Goal: Task Accomplishment & Management: Manage account settings

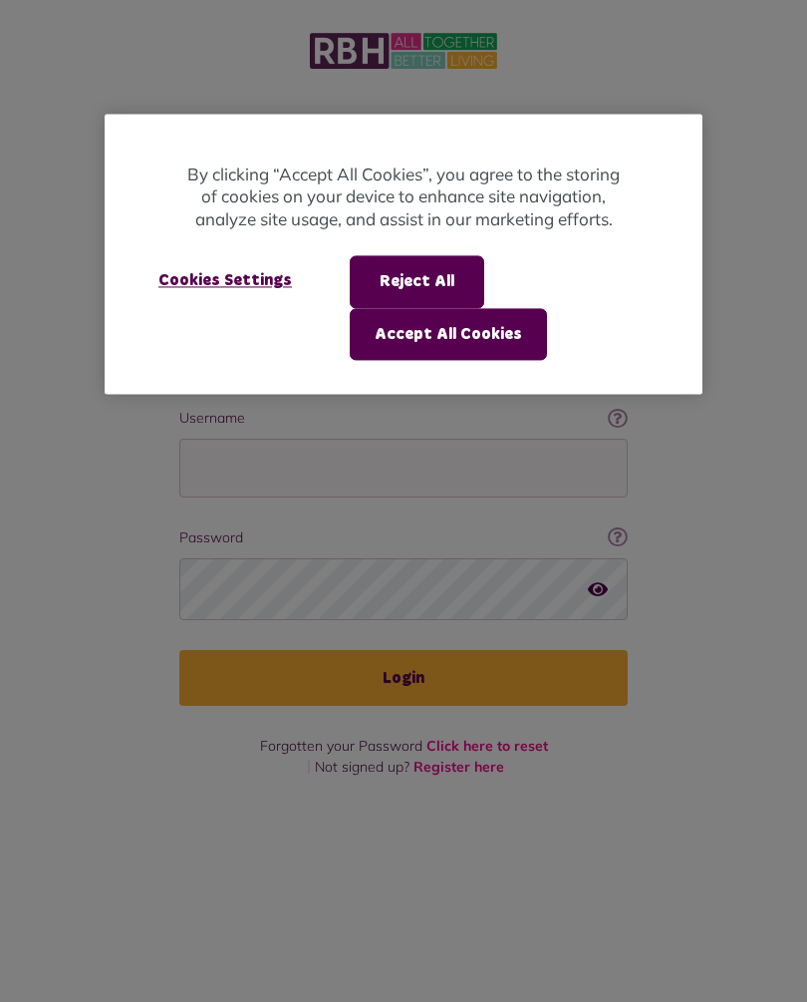
click at [465, 332] on button "Accept All Cookies" at bounding box center [448, 334] width 197 height 52
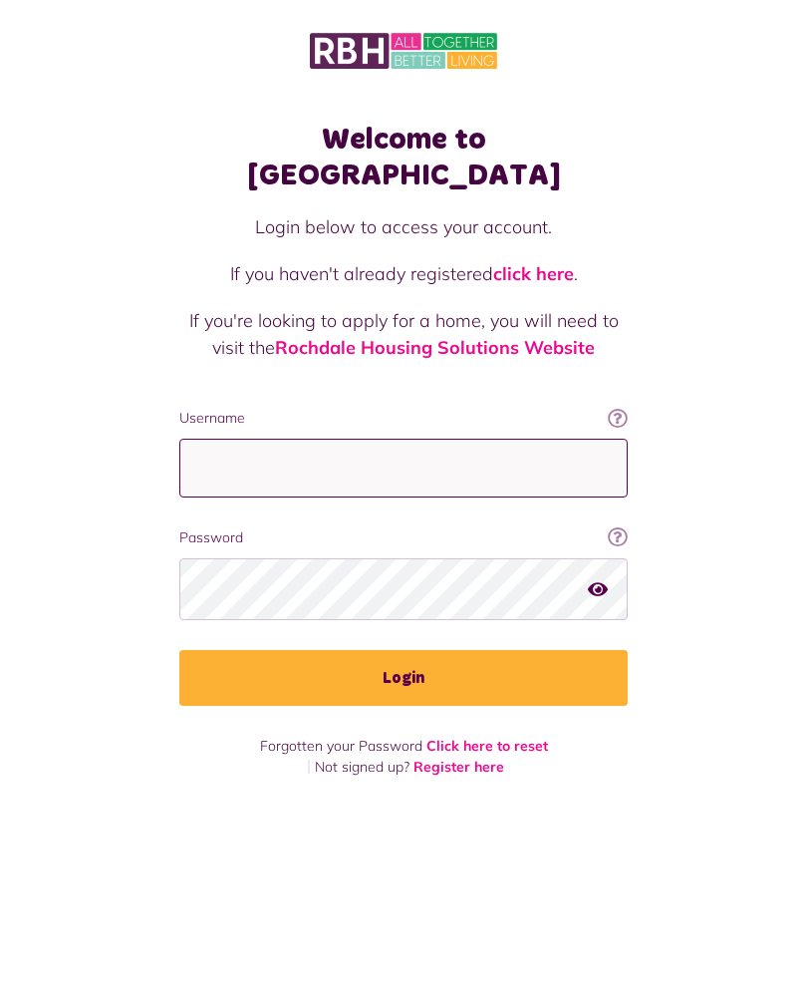
click at [339, 439] on input "Username" at bounding box center [403, 468] width 449 height 59
type input "**********"
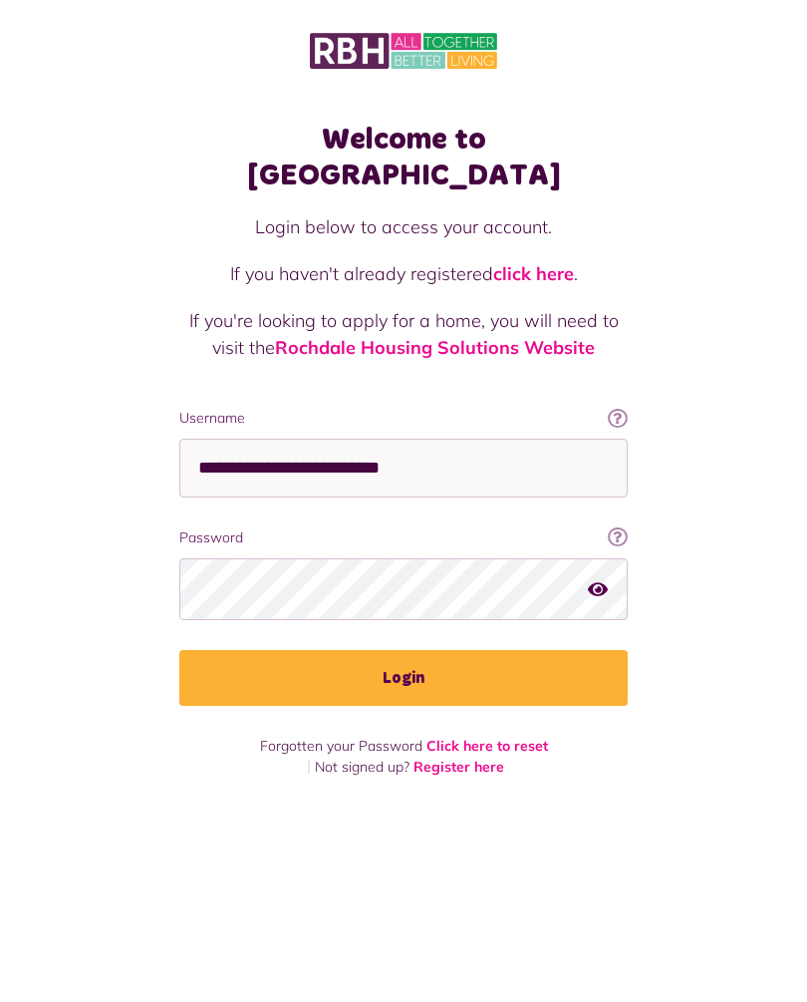
click at [436, 654] on button "Login" at bounding box center [403, 678] width 449 height 56
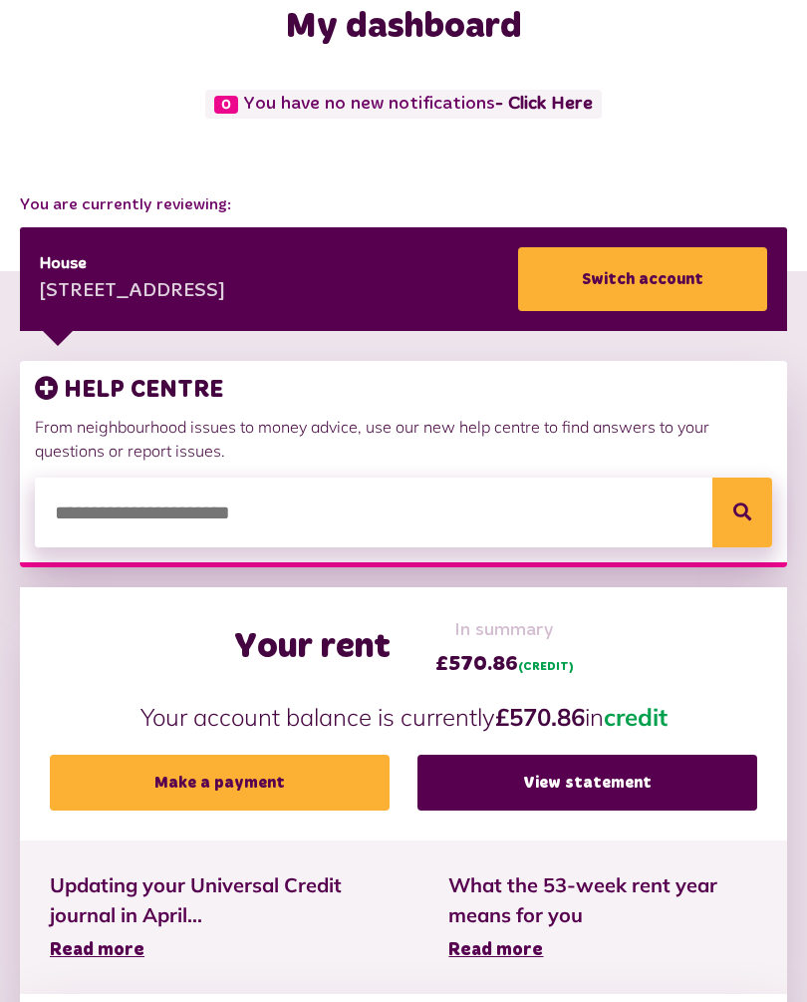
scroll to position [116, 0]
click at [617, 787] on link "View statement" at bounding box center [588, 783] width 340 height 56
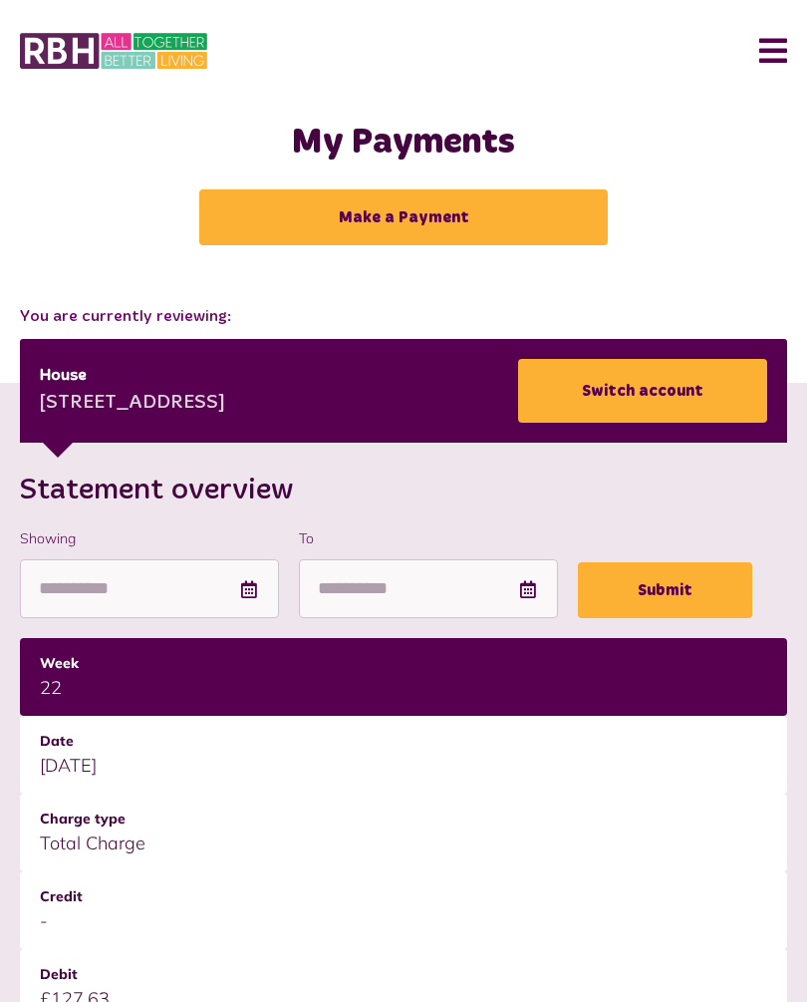
click at [778, 39] on button "Menu" at bounding box center [766, 51] width 43 height 62
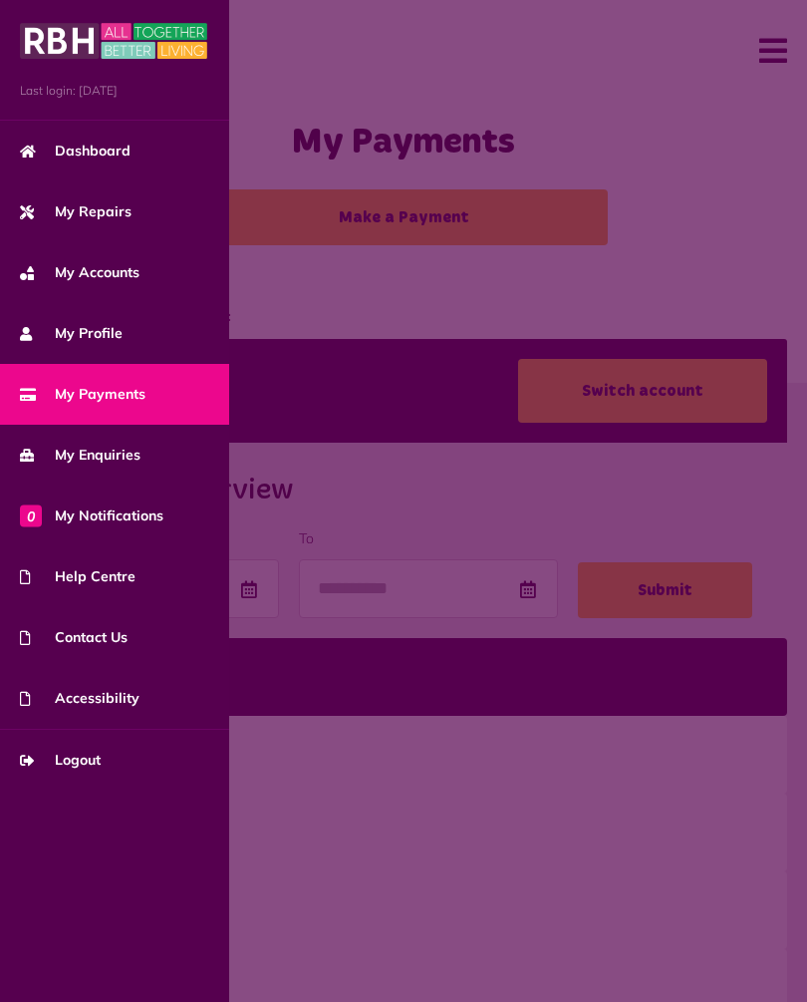
click at [94, 754] on span "Logout" at bounding box center [60, 760] width 81 height 21
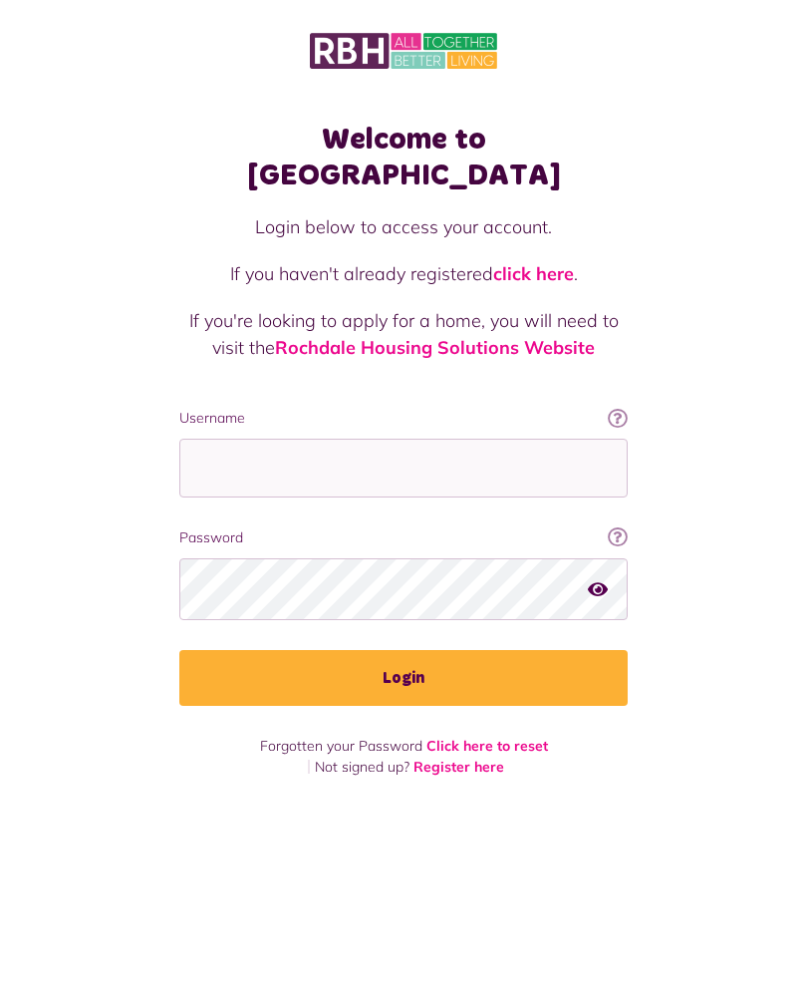
click at [387, 995] on div "Welcome to [GEOGRAPHIC_DATA] Login below to access your account. If you haven't…" at bounding box center [403, 501] width 807 height 1002
